Goal: Task Accomplishment & Management: Use online tool/utility

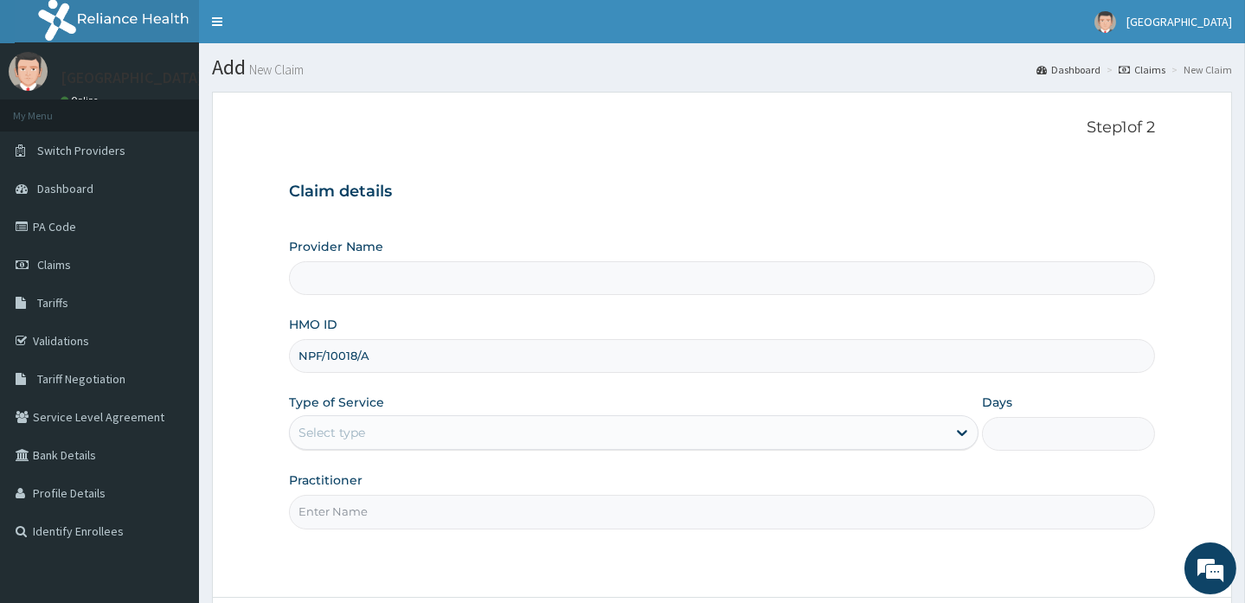
type input "NPF/10018/A"
click at [388, 425] on div "Select type" at bounding box center [618, 433] width 657 height 28
click at [66, 215] on link "PA Code" at bounding box center [99, 227] width 199 height 38
click at [46, 227] on link "PA Code" at bounding box center [99, 227] width 199 height 38
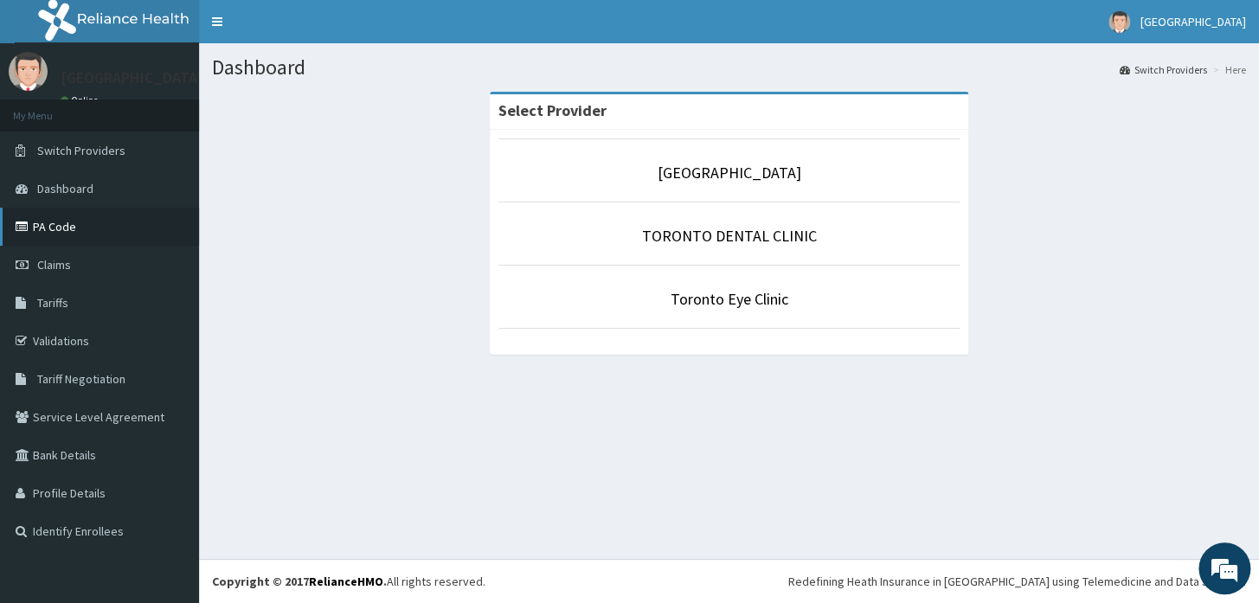
click at [72, 232] on link "PA Code" at bounding box center [99, 227] width 199 height 38
